Goal: Check status

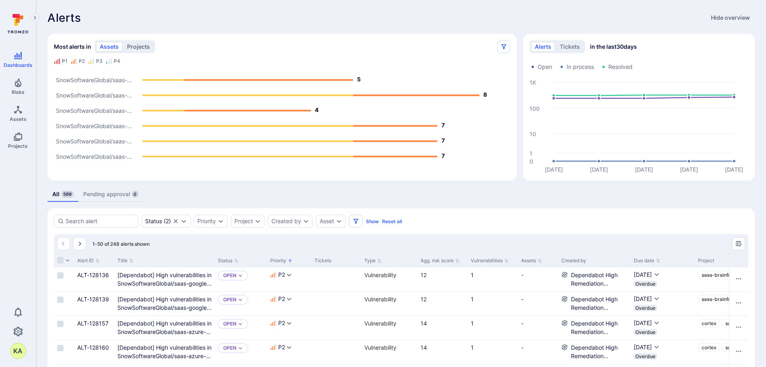
click at [144, 46] on button "projects" at bounding box center [139, 47] width 30 height 10
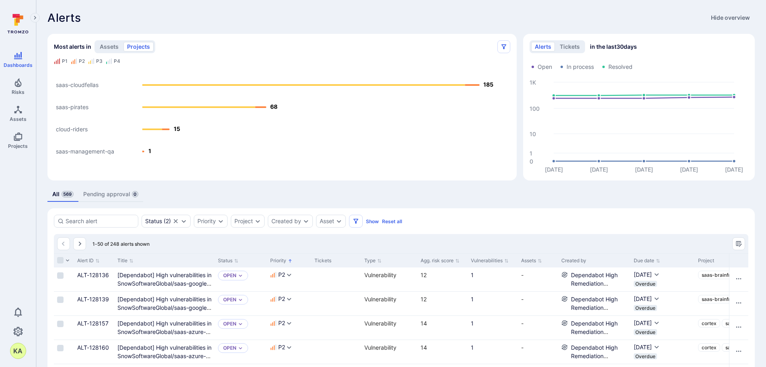
click at [84, 152] on text "saas-management-qa" at bounding box center [85, 151] width 58 height 7
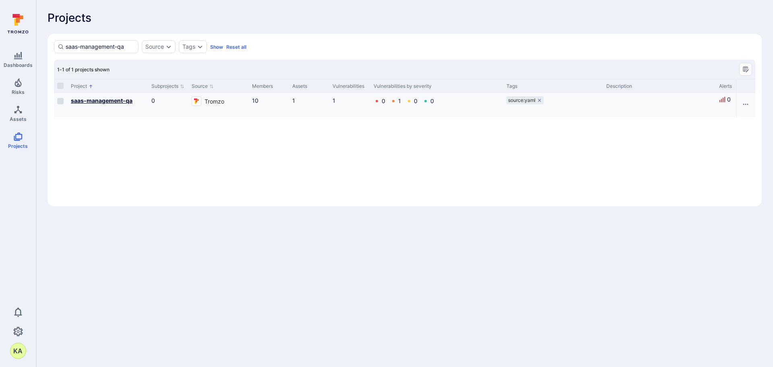
click at [107, 102] on b "saas-management-qa" at bounding box center [102, 100] width 62 height 7
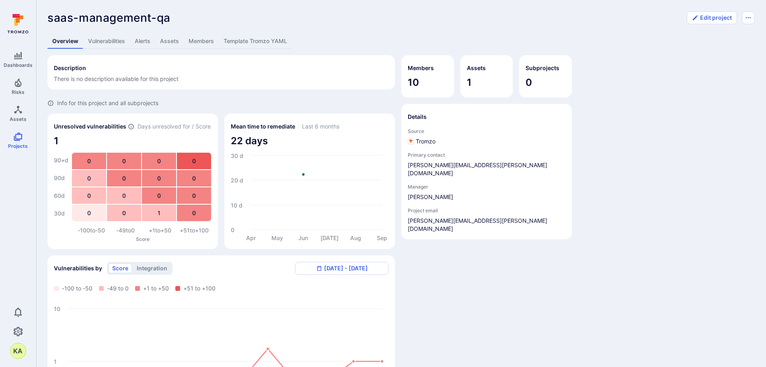
click at [120, 41] on link "Vulnerabilities" at bounding box center [106, 41] width 47 height 15
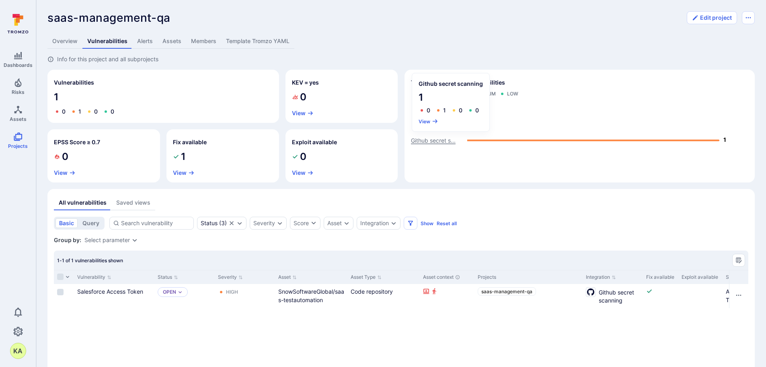
click at [447, 139] on text "Github secret s..." at bounding box center [433, 140] width 45 height 7
click at [572, 126] on button "View" at bounding box center [572, 124] width 20 height 6
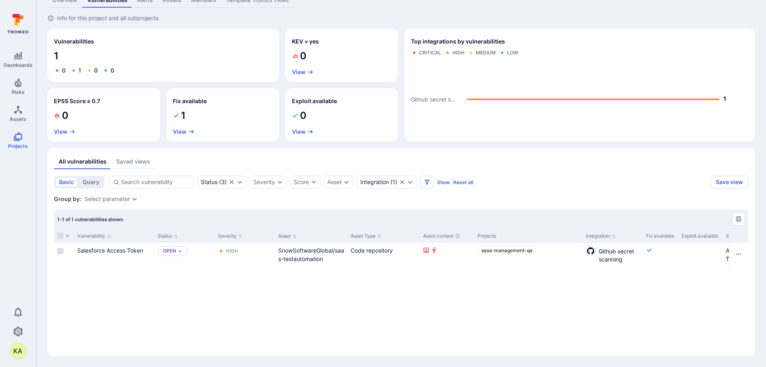
scroll to position [41, 0]
